Goal: Information Seeking & Learning: Learn about a topic

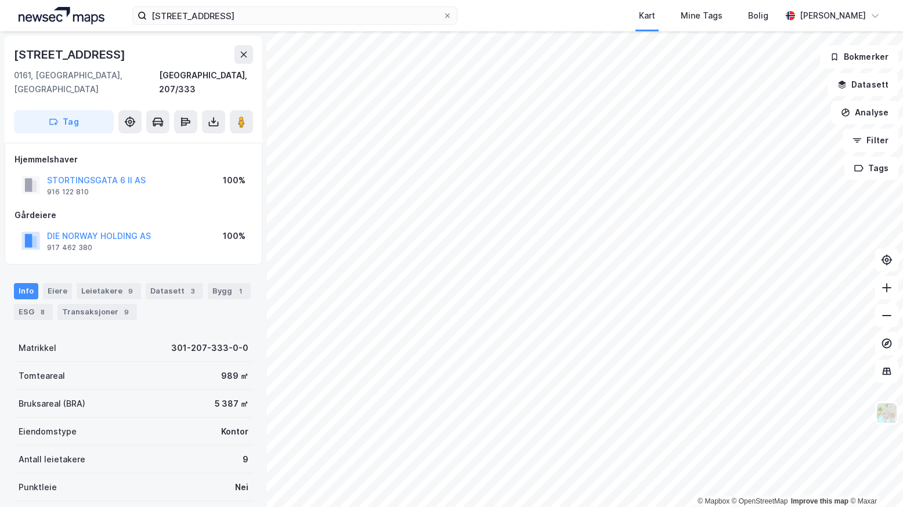
scroll to position [1, 0]
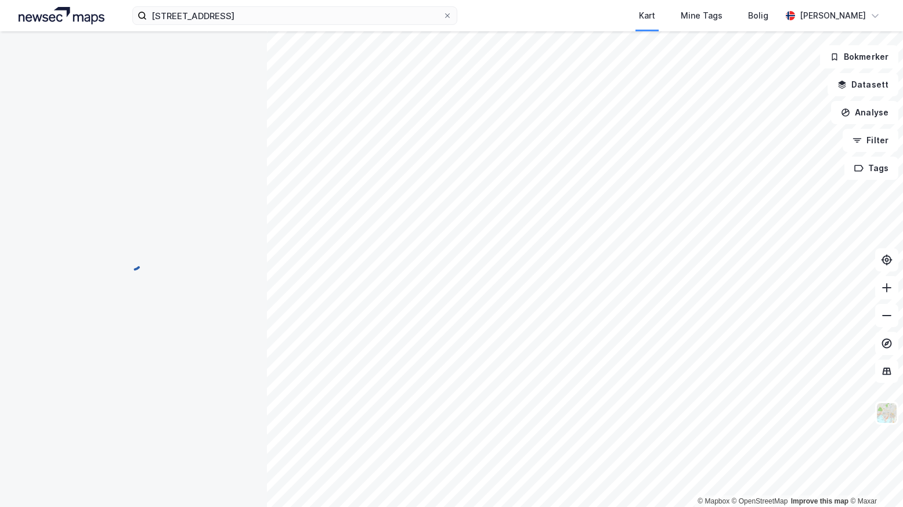
scroll to position [1, 0]
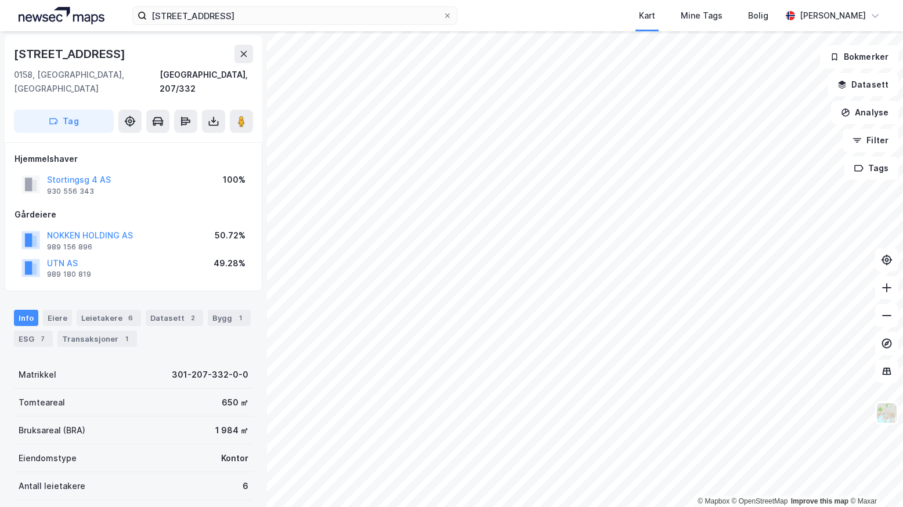
scroll to position [1, 0]
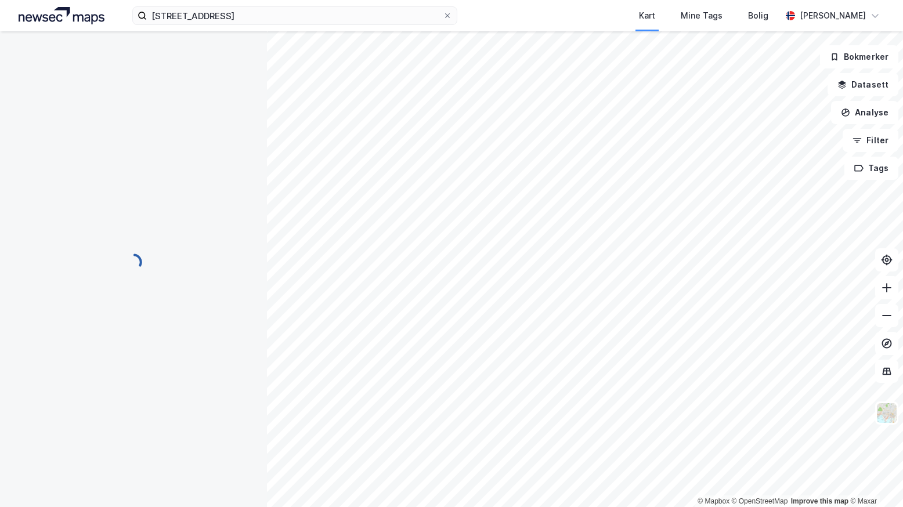
scroll to position [1, 0]
